Goal: Information Seeking & Learning: Learn about a topic

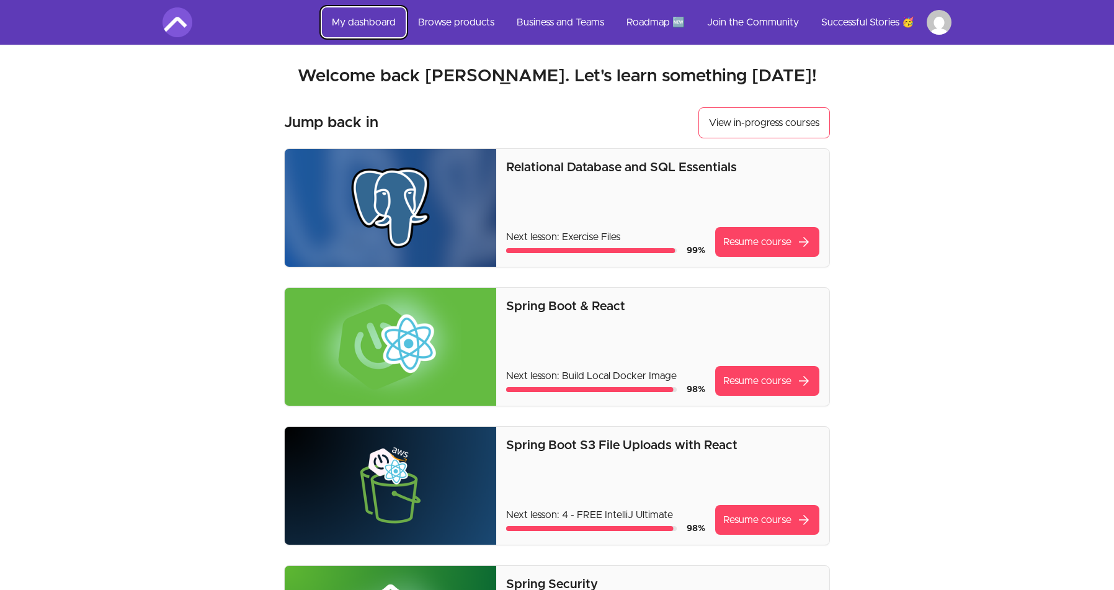
click at [367, 21] on link "My dashboard" at bounding box center [364, 22] width 84 height 30
click at [435, 23] on link "Browse products" at bounding box center [456, 22] width 96 height 30
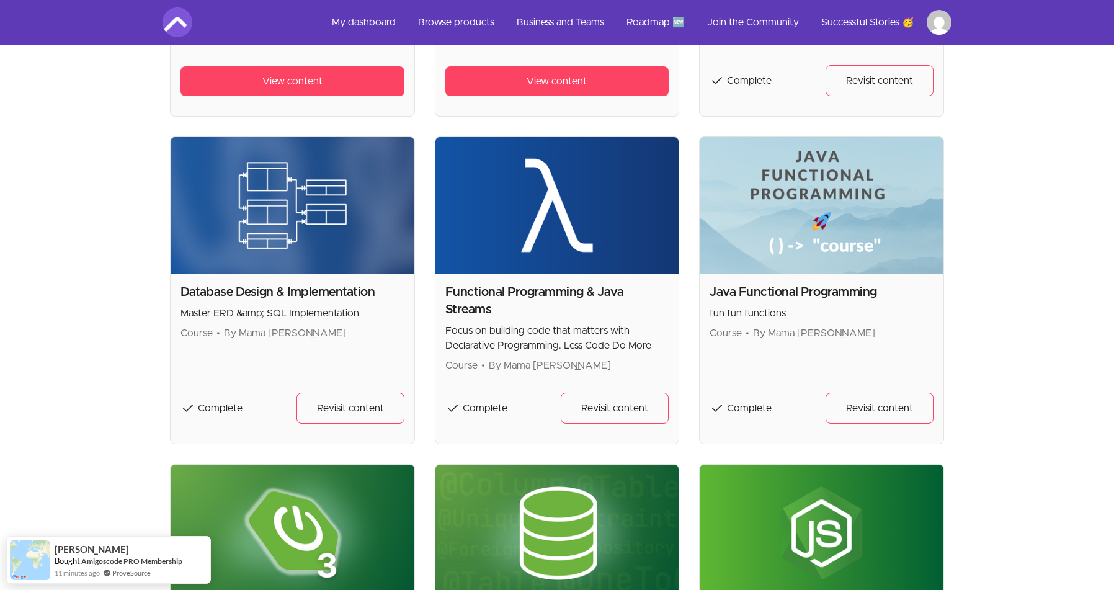
scroll to position [1736, 0]
